Goal: Find contact information: Find contact information

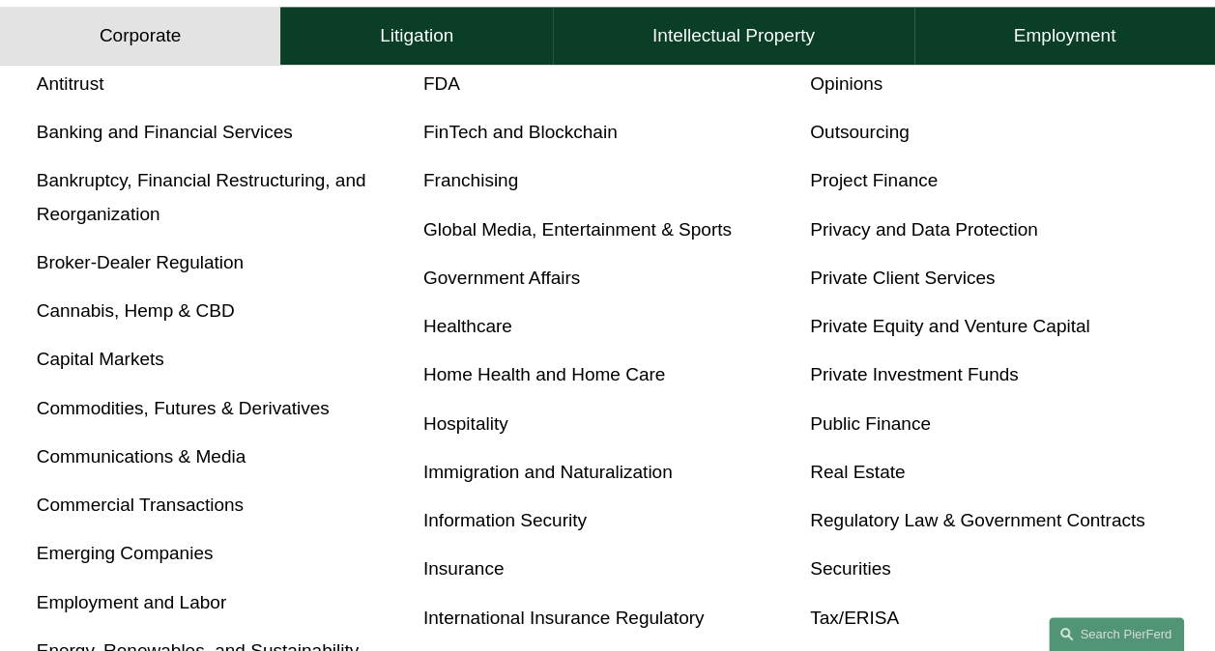
scroll to position [753, 0]
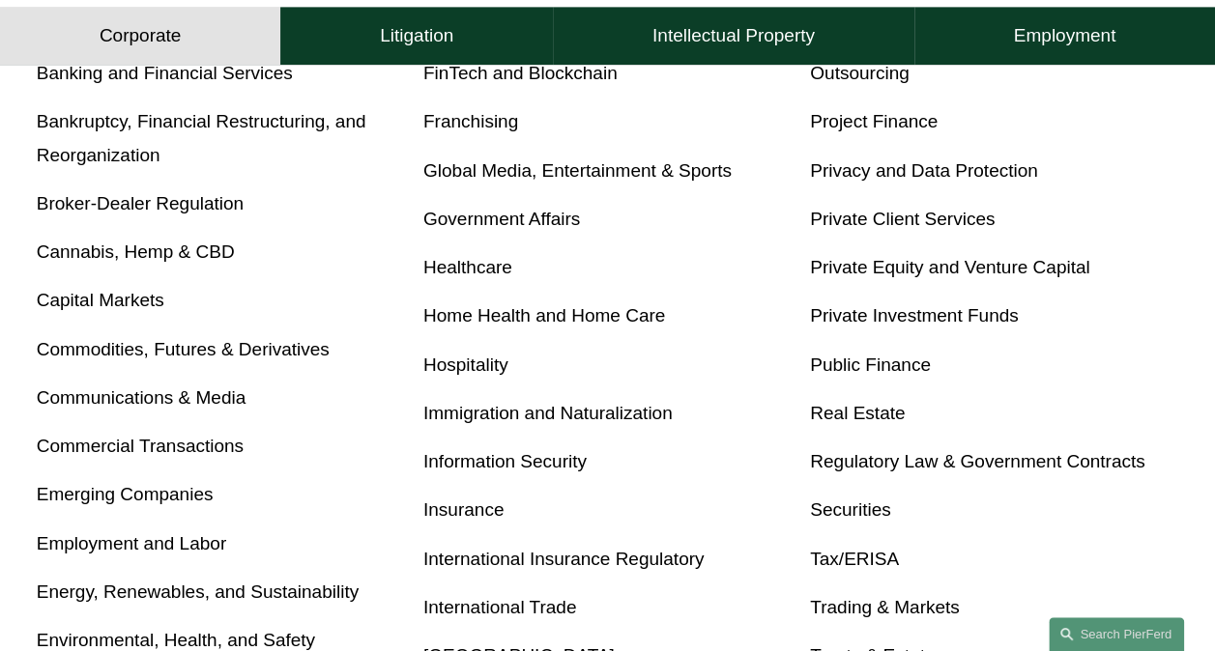
click at [196, 546] on link "Employment and Labor" at bounding box center [131, 543] width 189 height 20
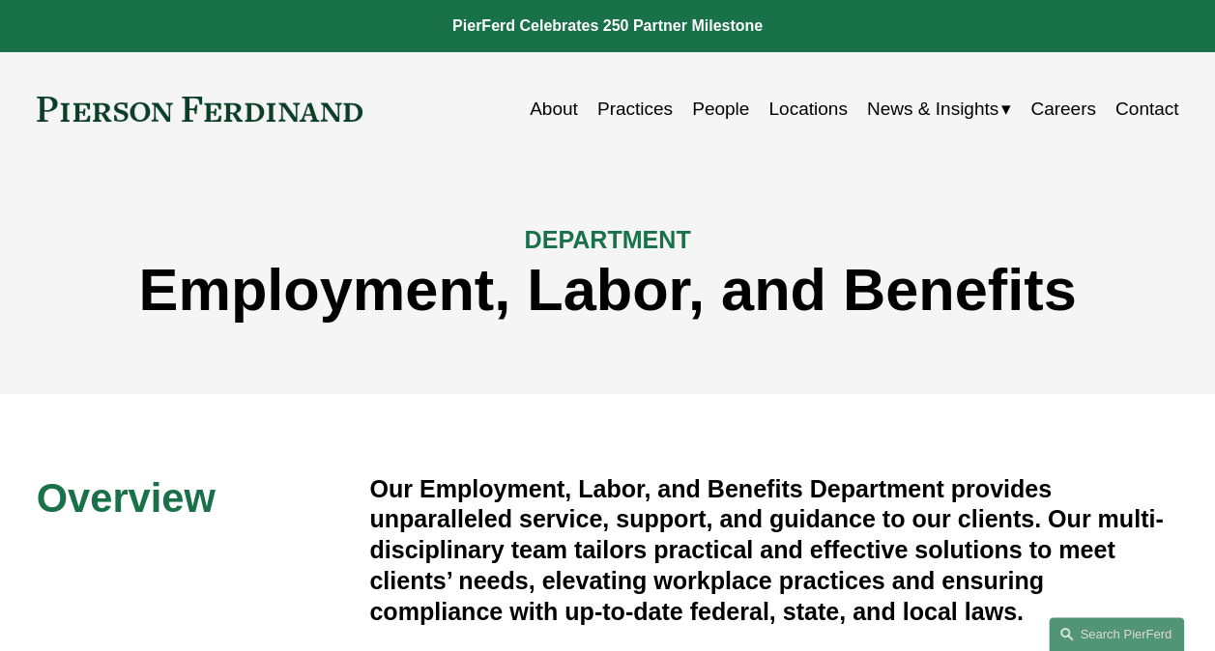
click at [717, 104] on link "People" at bounding box center [720, 109] width 57 height 37
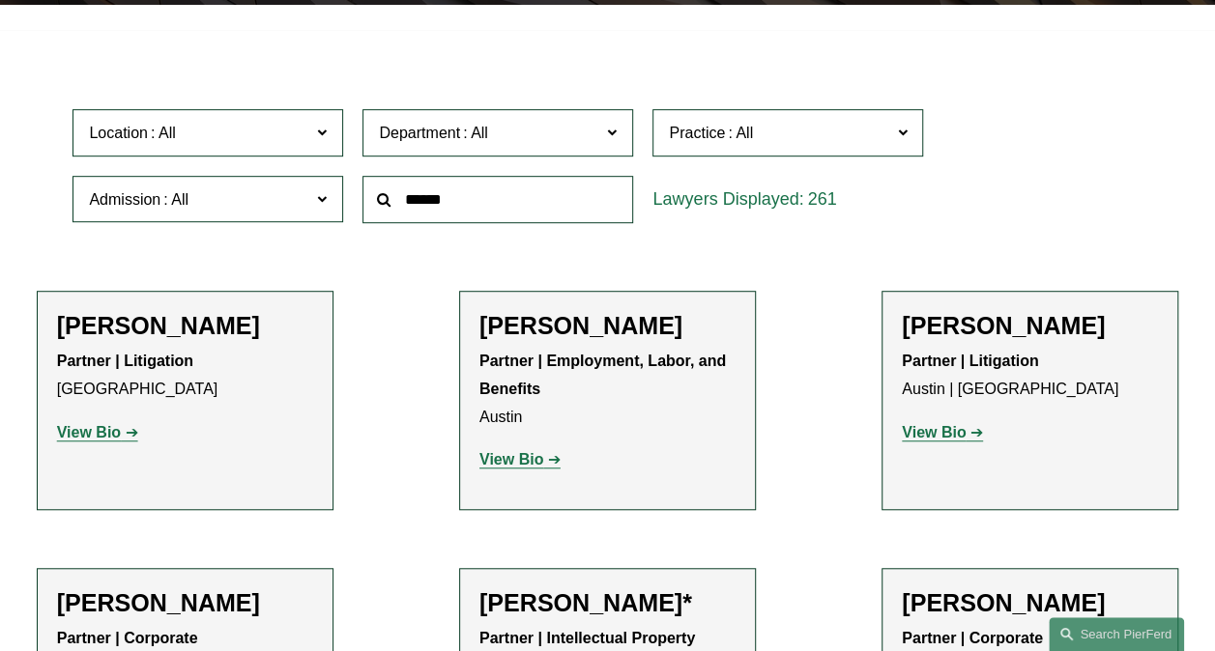
scroll to position [433, 0]
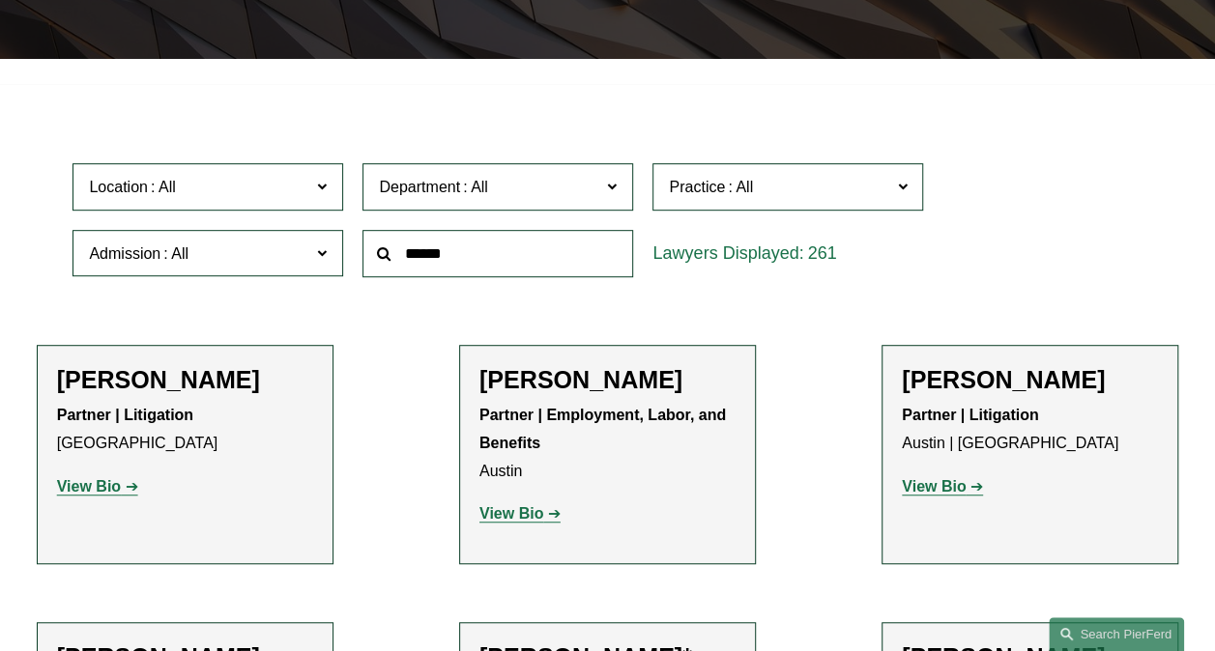
click at [521, 257] on input "text" at bounding box center [497, 253] width 271 height 47
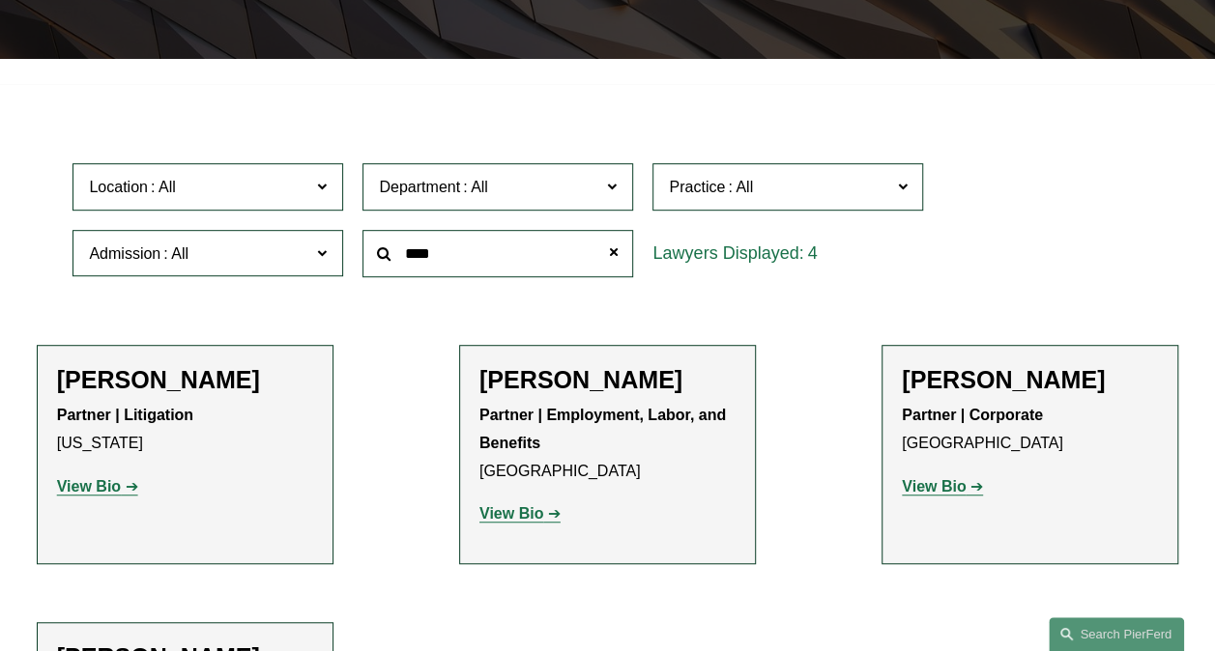
type input "****"
click at [82, 487] on strong "View Bio" at bounding box center [89, 486] width 64 height 16
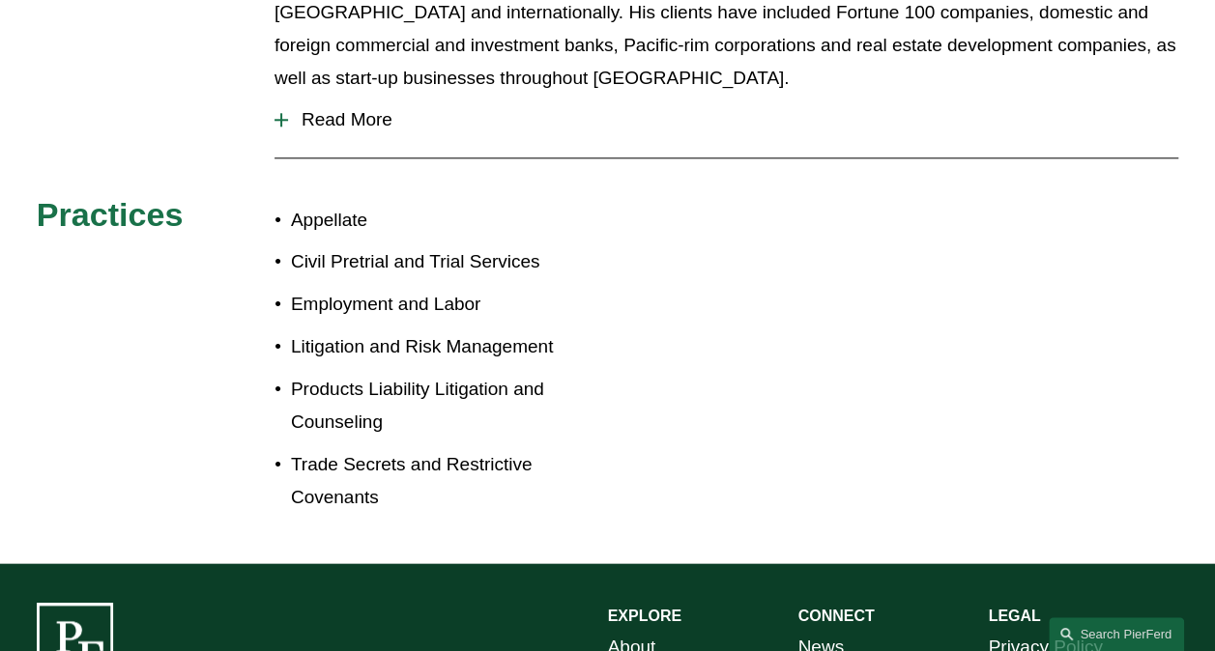
scroll to position [133, 0]
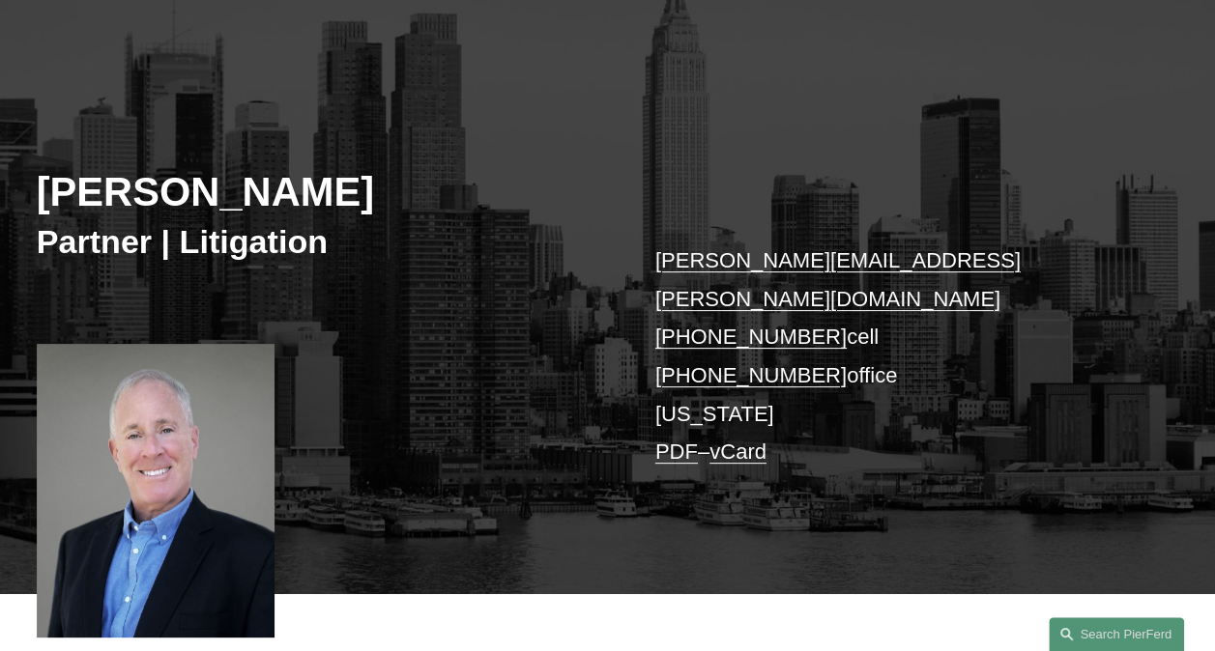
click at [661, 440] on link "PDF" at bounding box center [676, 452] width 43 height 24
